Goal: Task Accomplishment & Management: Use online tool/utility

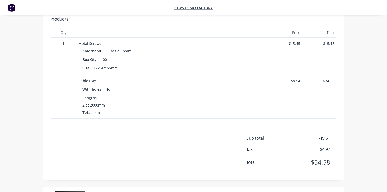
scroll to position [143, 0]
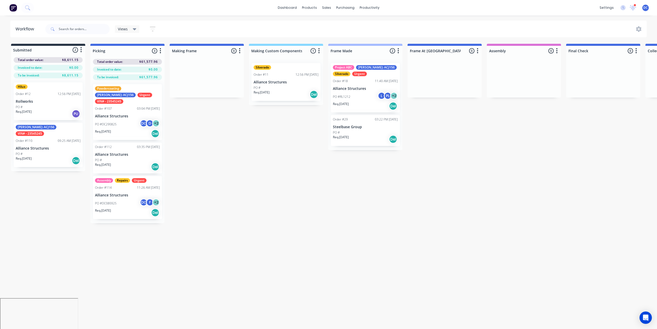
click at [18, 10] on button at bounding box center [13, 8] width 11 height 10
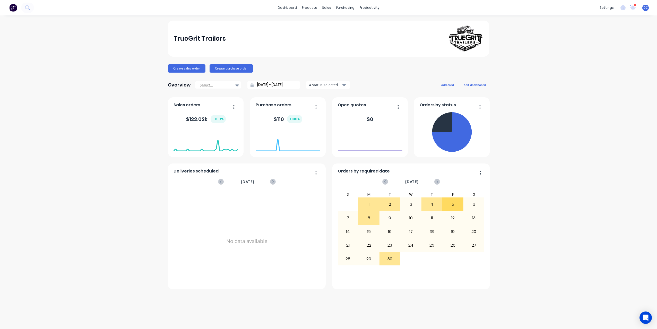
click at [165, 70] on div "TrueGrit Trailers Create sales order Create purchase order Overview Select... […" at bounding box center [328, 172] width 657 height 303
click at [176, 68] on button "Create sales order" at bounding box center [187, 68] width 38 height 8
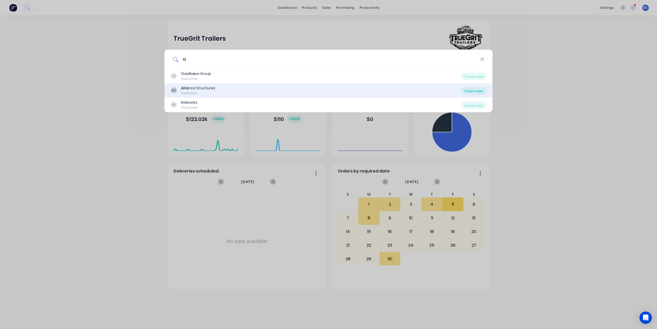
type input "a"
click at [469, 88] on div "Create order" at bounding box center [473, 90] width 25 height 7
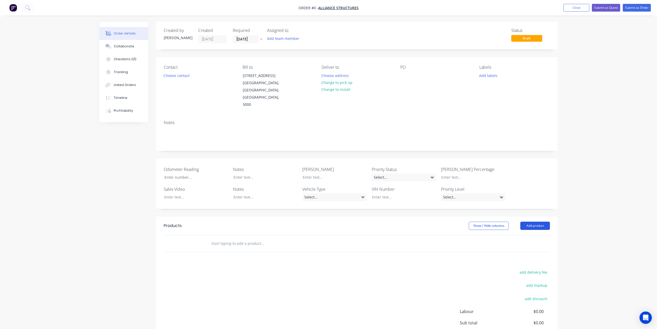
click at [534, 222] on button "Add product" at bounding box center [535, 226] width 30 height 8
click at [518, 317] on div "Import products" at bounding box center [525, 320] width 40 height 7
click at [512, 255] on div "Basic products" at bounding box center [525, 258] width 40 height 7
